Goal: Information Seeking & Learning: Learn about a topic

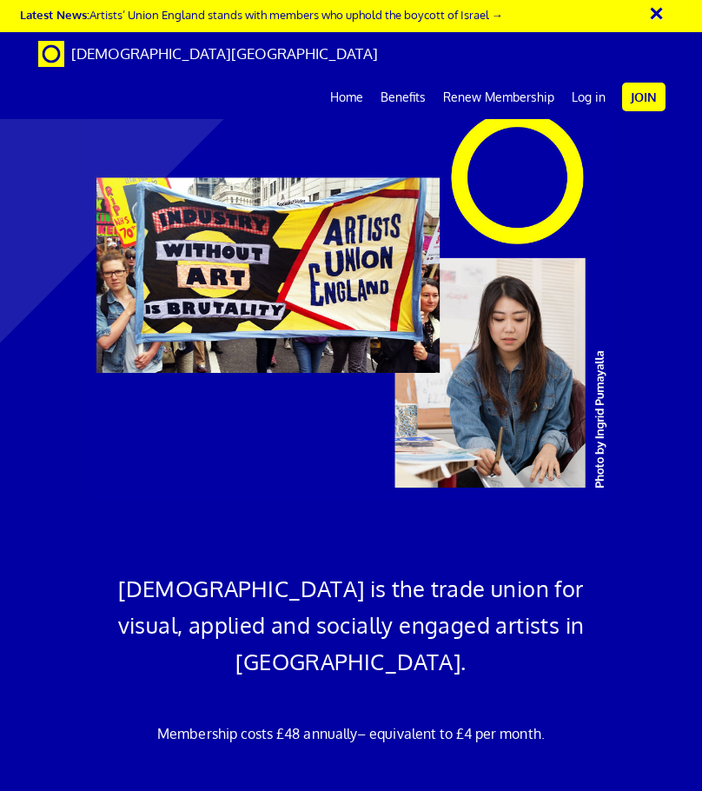
scroll to position [0, 24]
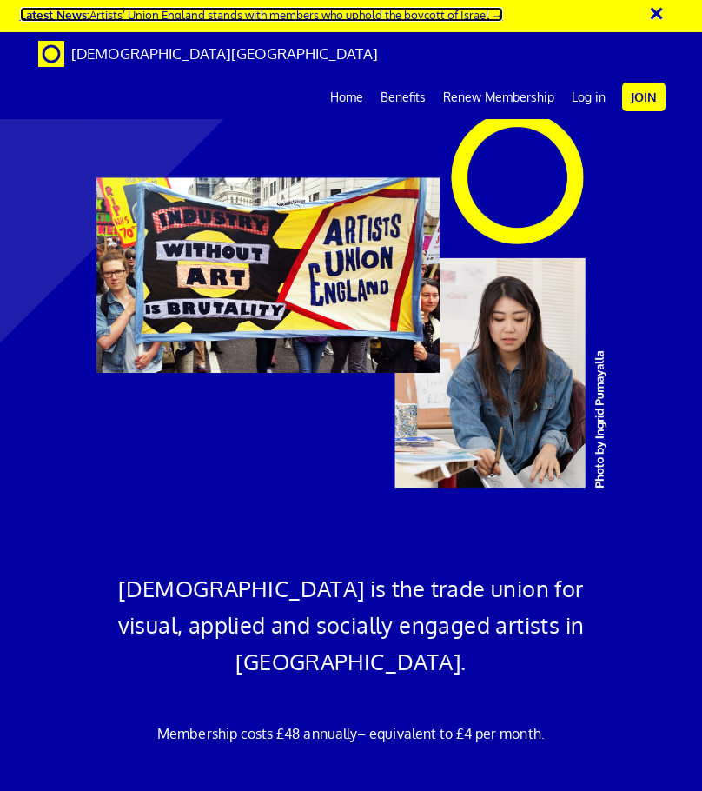
click at [442, 16] on link "Latest News: Artists’ Union England stands with members who uphold the boycott …" at bounding box center [261, 14] width 483 height 15
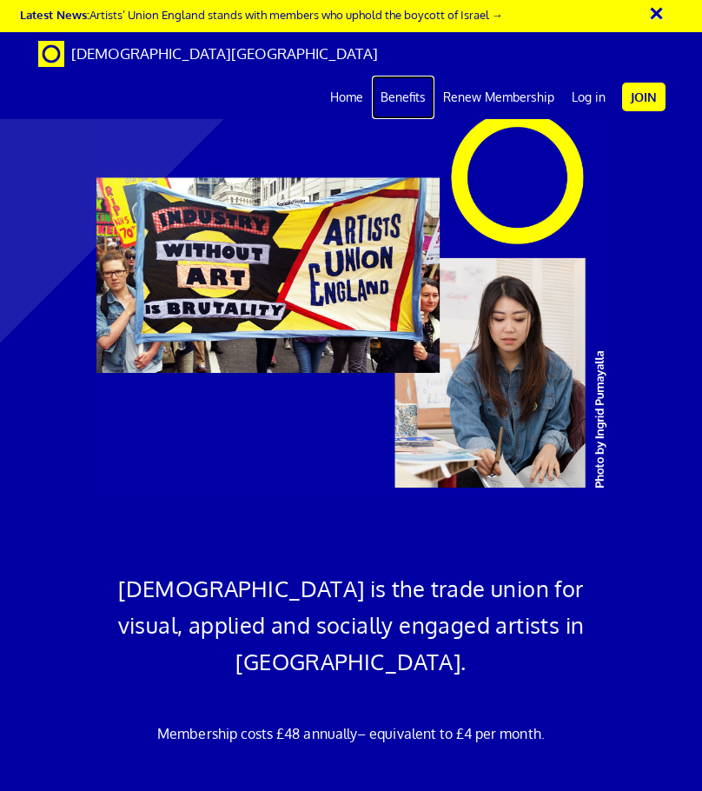
click at [393, 76] on link "Benefits" at bounding box center [403, 97] width 63 height 43
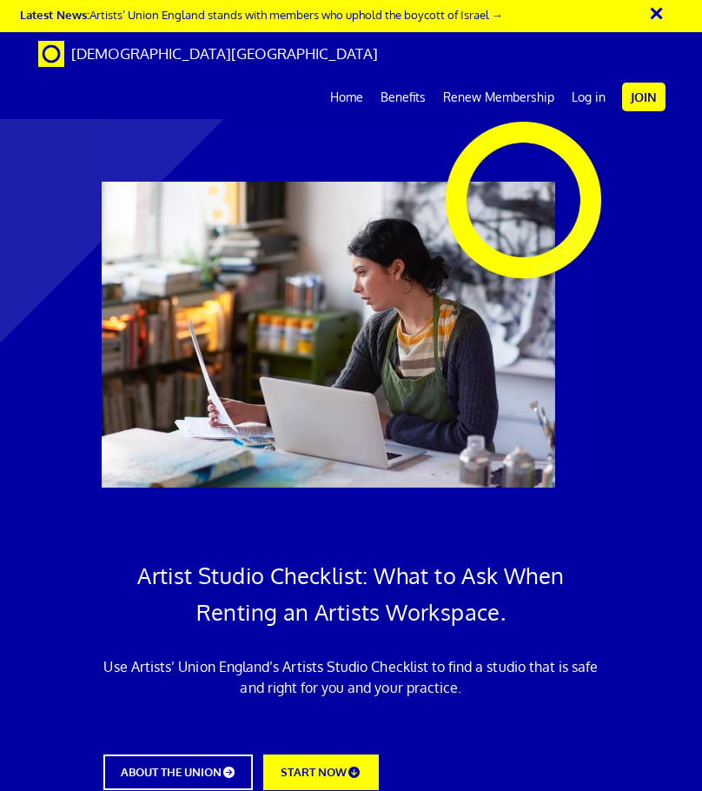
scroll to position [0, 24]
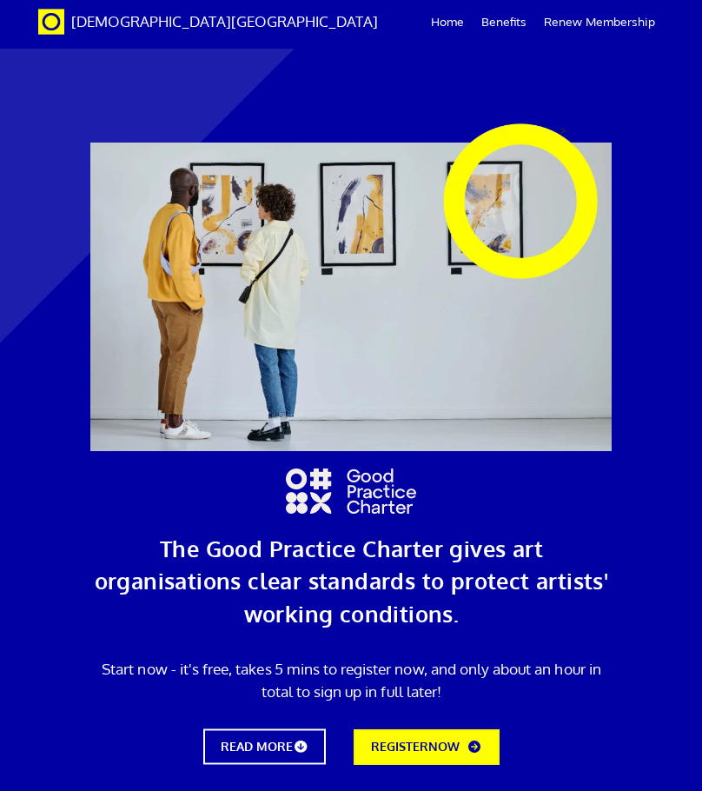
scroll to position [90, 0]
click at [329, 533] on h1 "The Good Practice Charter gives art organisations clear standards to protect ar…" at bounding box center [351, 581] width 517 height 97
